Goal: Find specific page/section

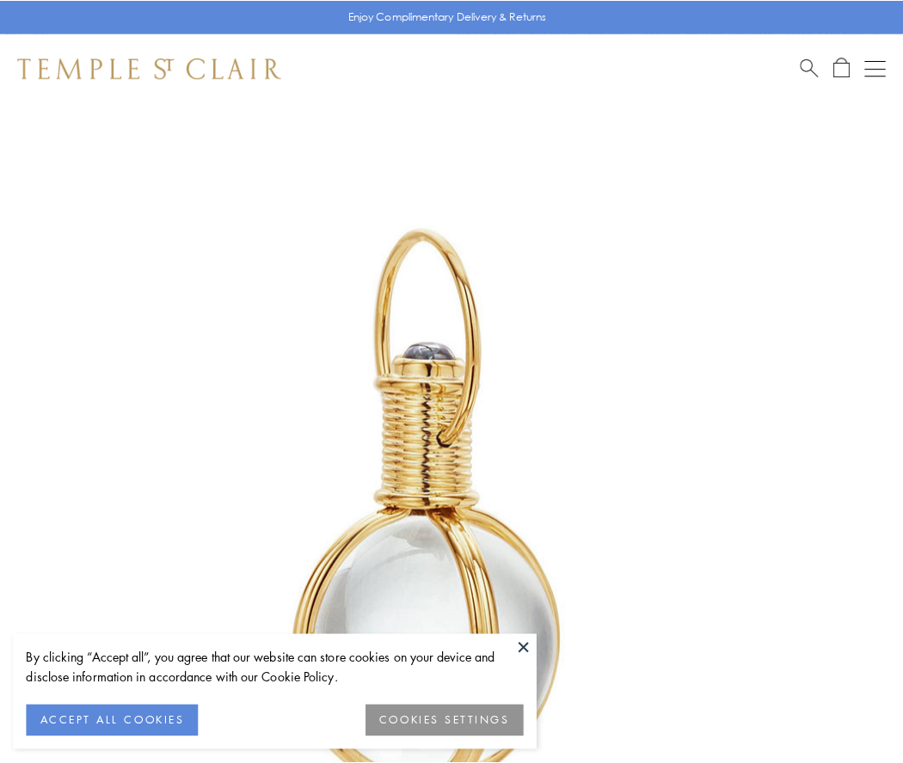
scroll to position [449, 0]
